Goal: Information Seeking & Learning: Check status

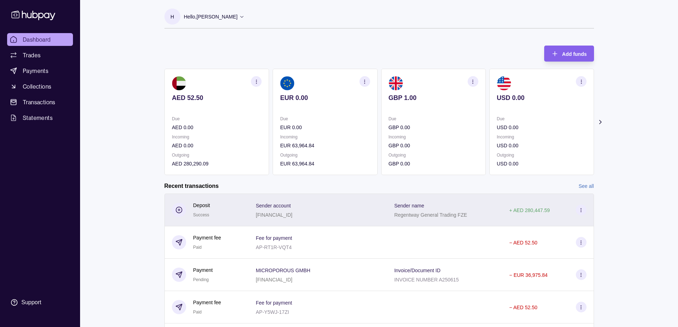
click at [581, 211] on icon at bounding box center [580, 210] width 5 height 5
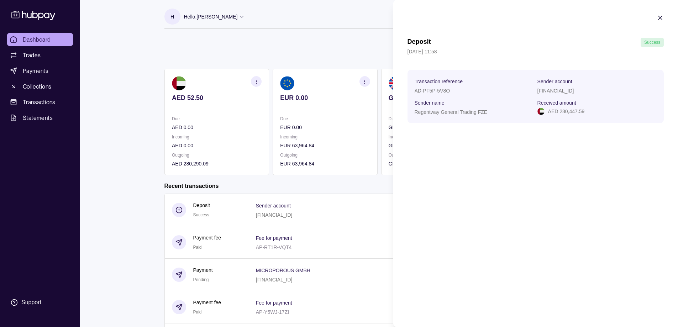
drag, startPoint x: 566, startPoint y: 100, endPoint x: 583, endPoint y: 83, distance: 23.9
click at [565, 100] on span "Received amount" at bounding box center [556, 102] width 39 height 9
click at [662, 18] on icon "button" at bounding box center [660, 17] width 7 height 7
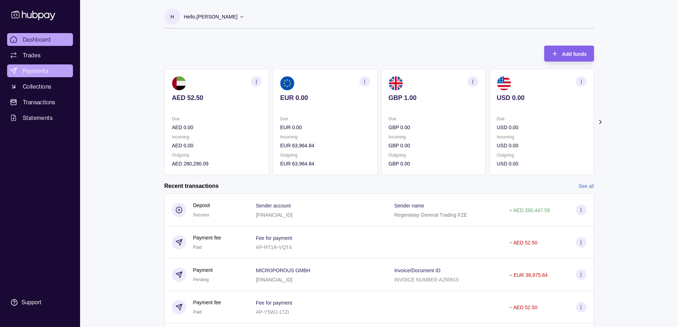
click at [49, 71] on link "Payments" at bounding box center [40, 70] width 66 height 13
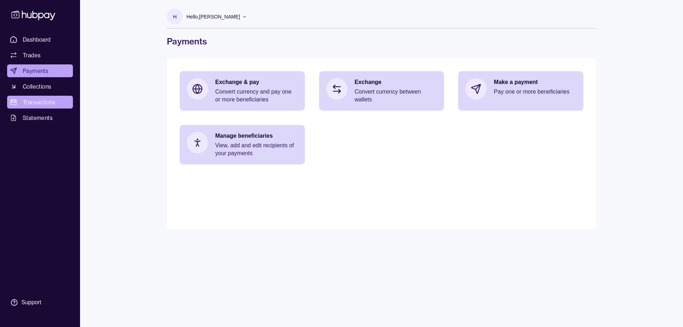
click at [41, 102] on span "Transactions" at bounding box center [39, 102] width 33 height 9
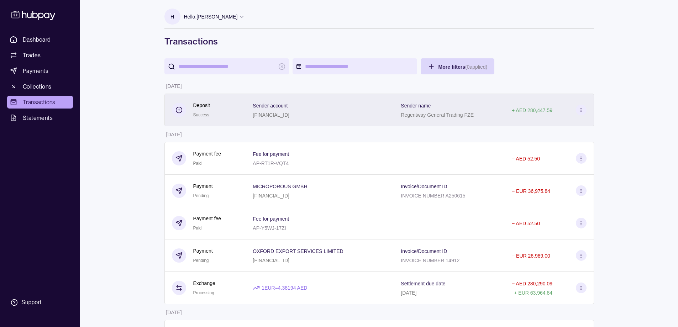
click at [506, 105] on div "+ AED 280,447.59" at bounding box center [549, 110] width 89 height 33
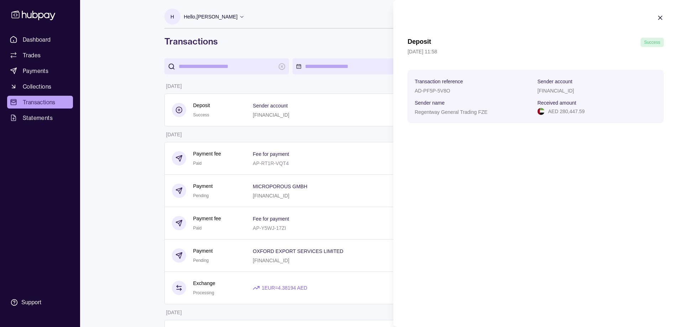
click at [663, 15] on icon "button" at bounding box center [660, 17] width 7 height 7
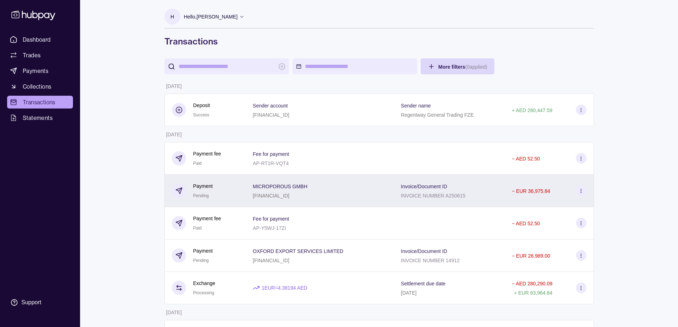
click at [482, 204] on div "Invoice/Document ID INVOICE NUMBER A250615" at bounding box center [449, 191] width 111 height 32
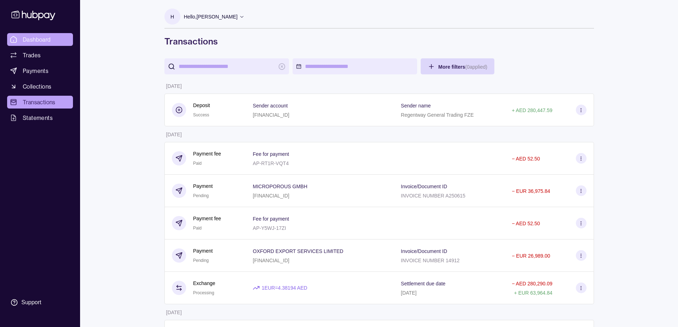
click at [36, 43] on span "Dashboard" at bounding box center [37, 39] width 28 height 9
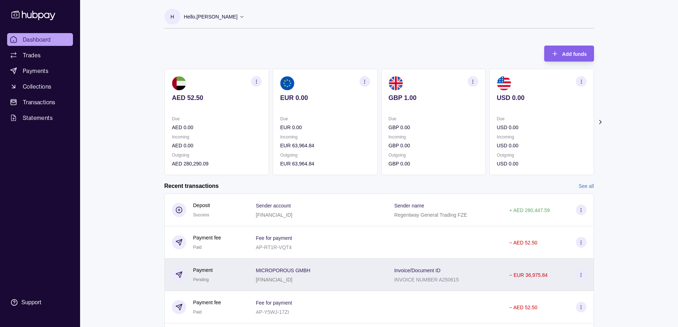
click at [397, 260] on div "Invoice/Document ID INVOICE NUMBER A250615" at bounding box center [444, 275] width 115 height 32
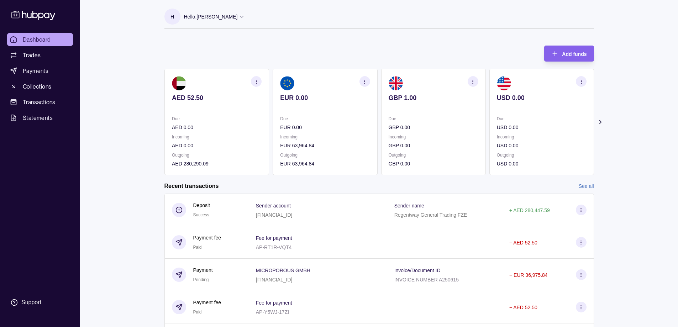
click at [252, 55] on html "Dashboard Trades Payments Collections Transactions Statements Support H Hello, …" at bounding box center [339, 189] width 678 height 379
click at [239, 18] on icon at bounding box center [241, 16] width 5 height 5
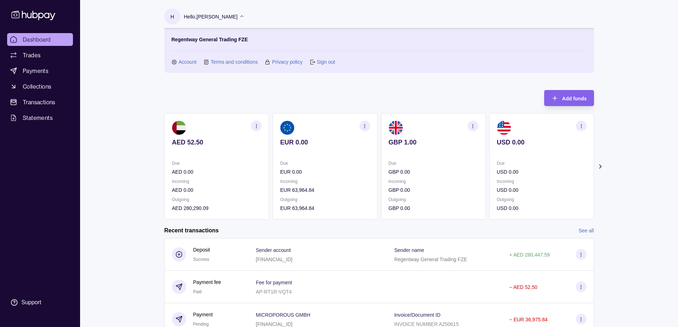
click at [229, 91] on div "Add funds AED 52.50 Due AED 0.00 Incoming AED 0.00 Outgoing AED 280,290.09 EUR …" at bounding box center [379, 151] width 430 height 137
click at [38, 100] on span "Transactions" at bounding box center [39, 102] width 33 height 9
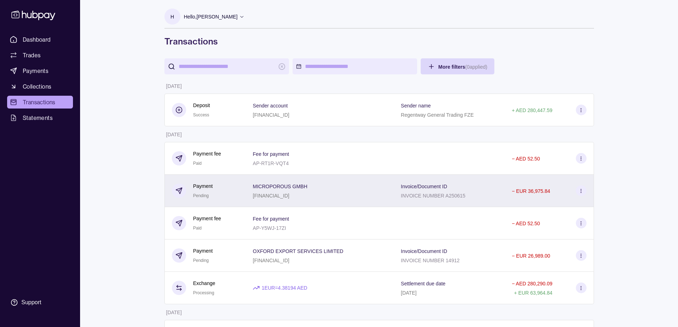
click at [413, 201] on div "Invoice/Document ID INVOICE NUMBER A250615" at bounding box center [449, 191] width 111 height 32
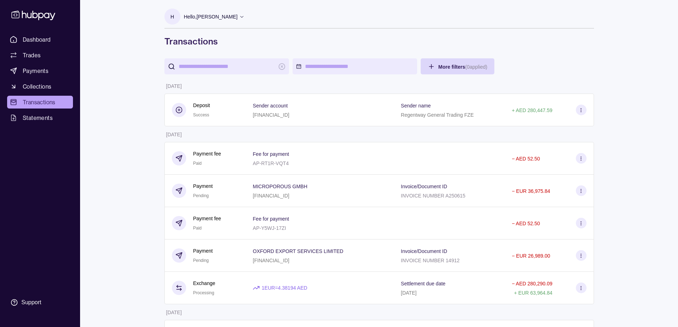
click at [203, 11] on div "Hello, [PERSON_NAME]" at bounding box center [214, 16] width 61 height 15
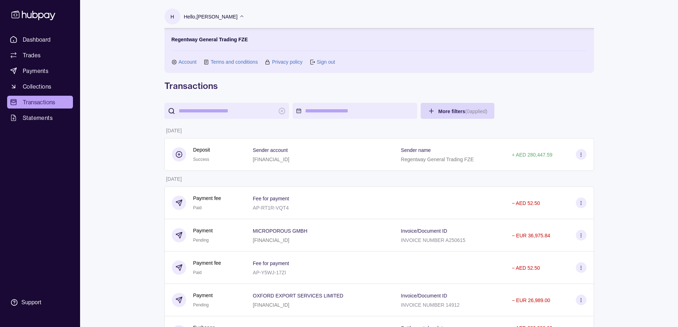
click at [326, 65] on link "Sign out" at bounding box center [326, 62] width 18 height 8
